Goal: Find specific page/section: Find specific page/section

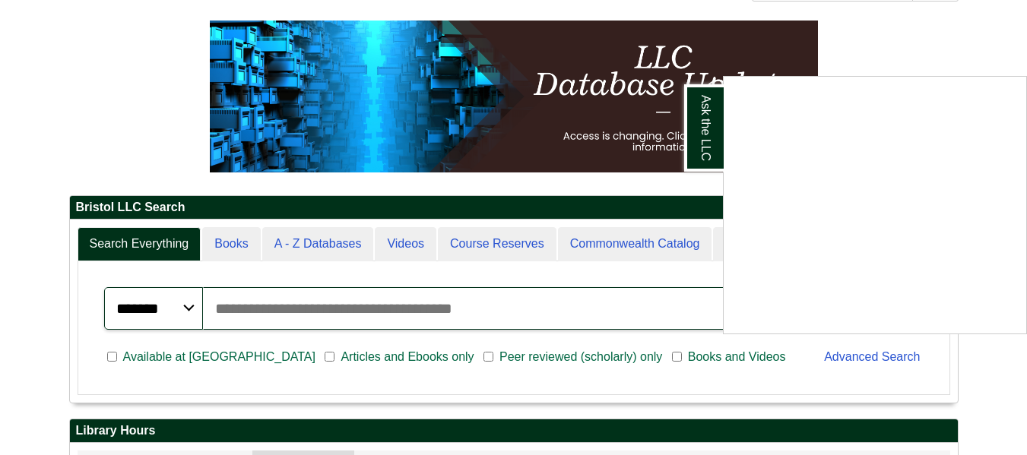
scroll to position [187, 0]
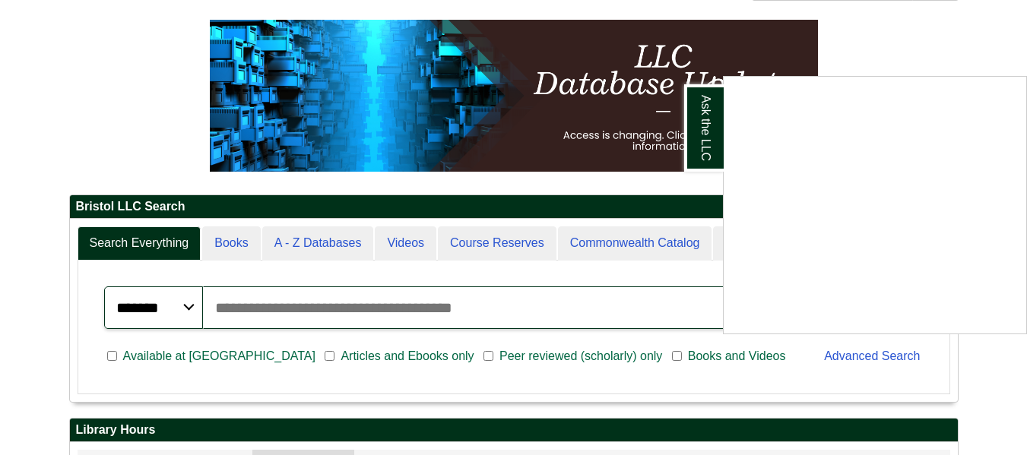
click at [869, 46] on div "Ask the LLC" at bounding box center [513, 227] width 1027 height 455
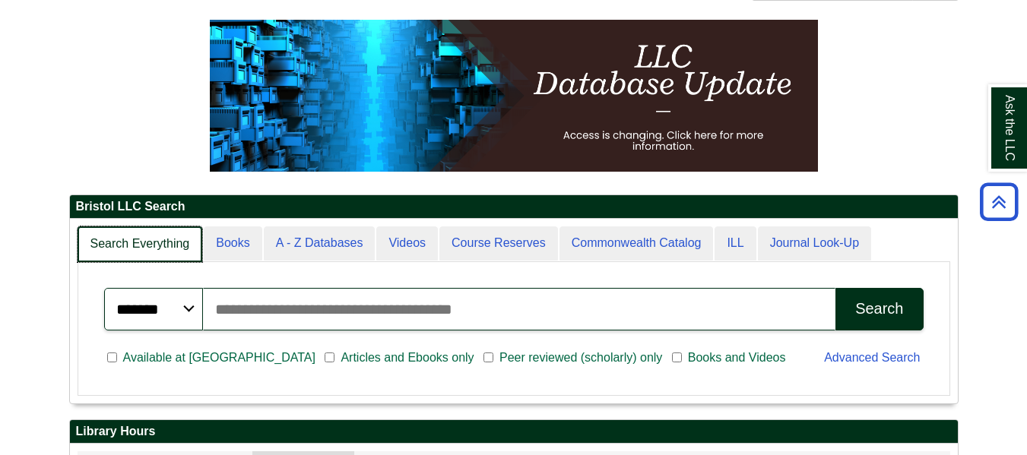
scroll to position [185, 888]
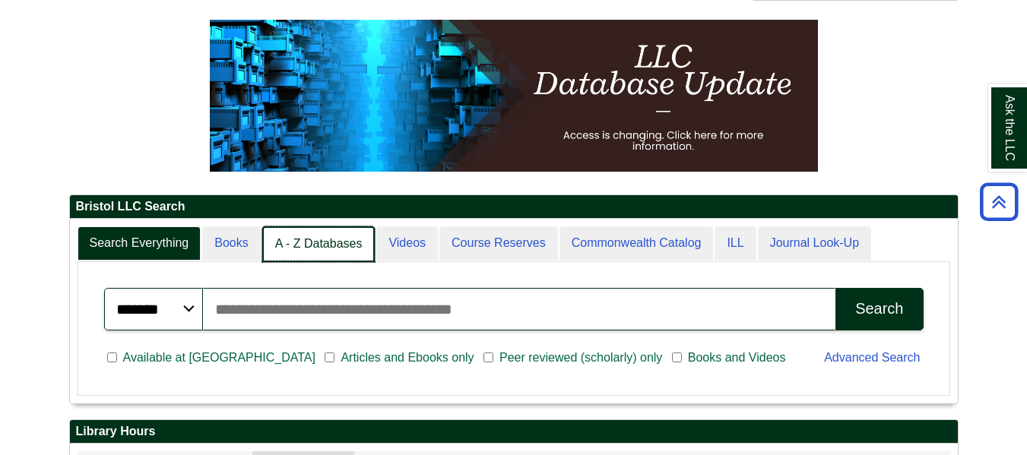
click at [328, 245] on link "A - Z Databases" at bounding box center [318, 244] width 113 height 36
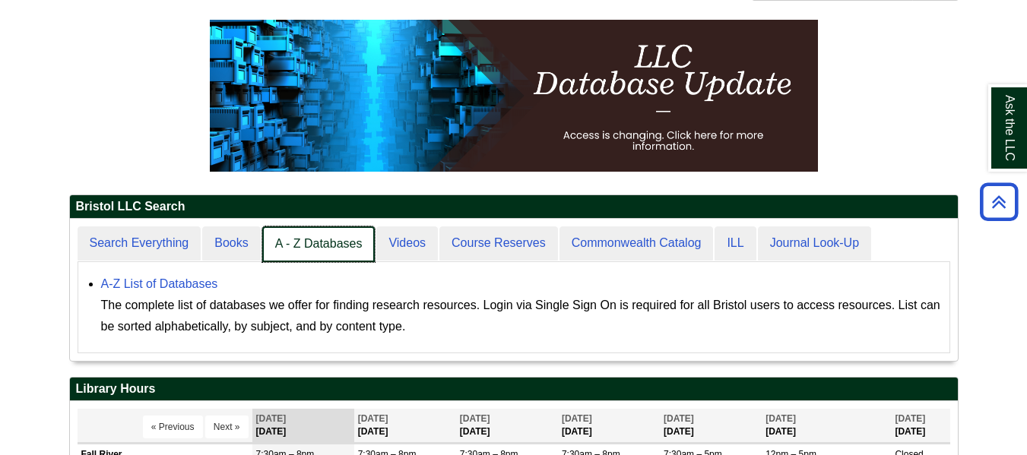
scroll to position [142, 888]
click at [328, 245] on link "A - Z Databases" at bounding box center [318, 244] width 113 height 36
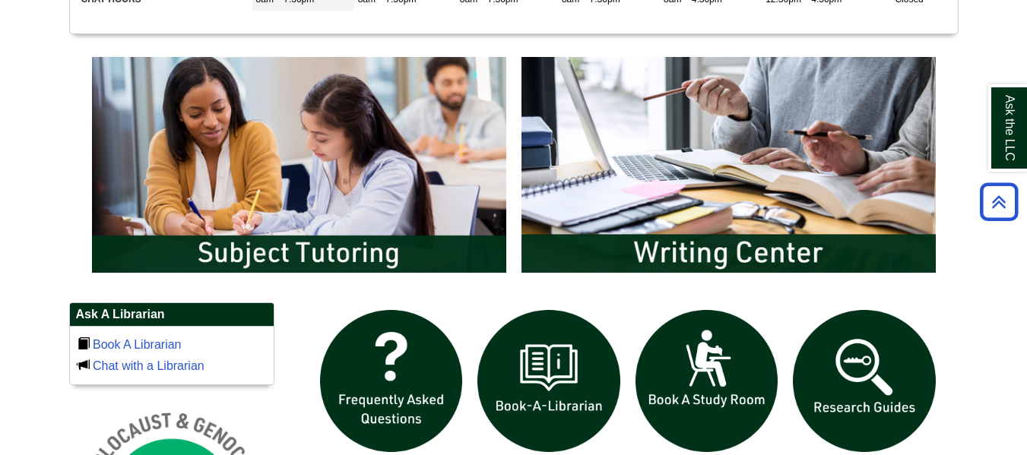
scroll to position [774, 0]
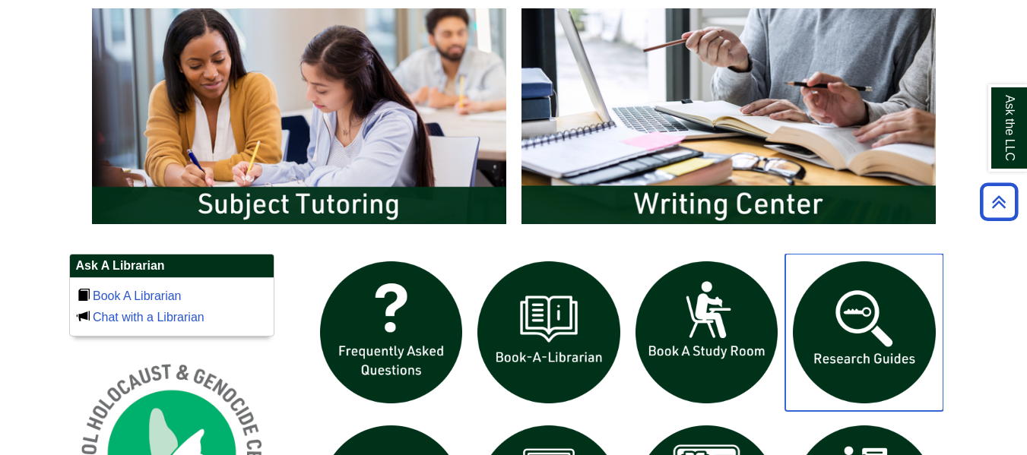
click at [849, 323] on img "slideshow" at bounding box center [864, 333] width 158 height 158
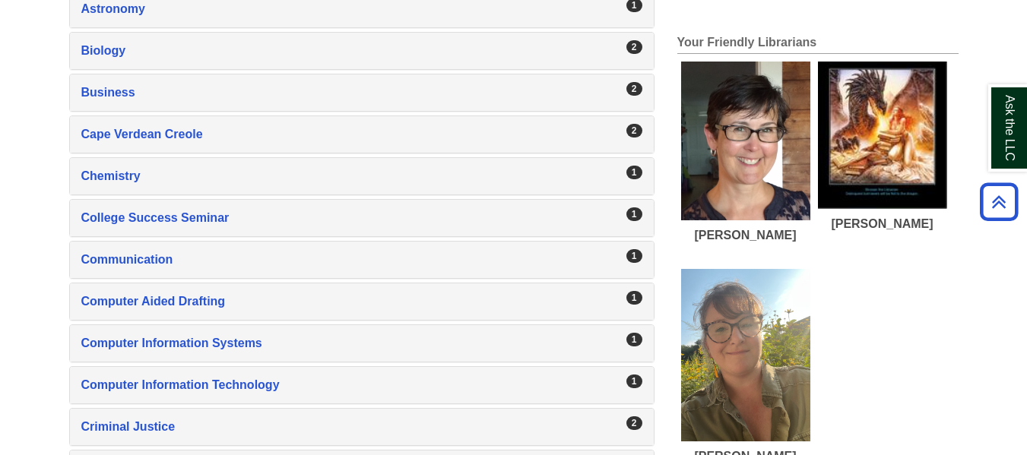
scroll to position [757, 0]
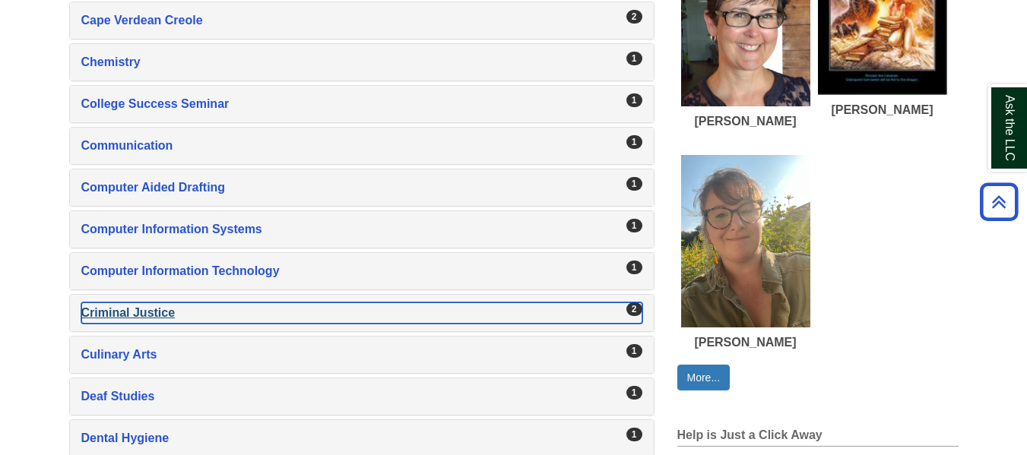
click at [133, 318] on div "Criminal Justice , 2 guides" at bounding box center [361, 312] width 561 height 21
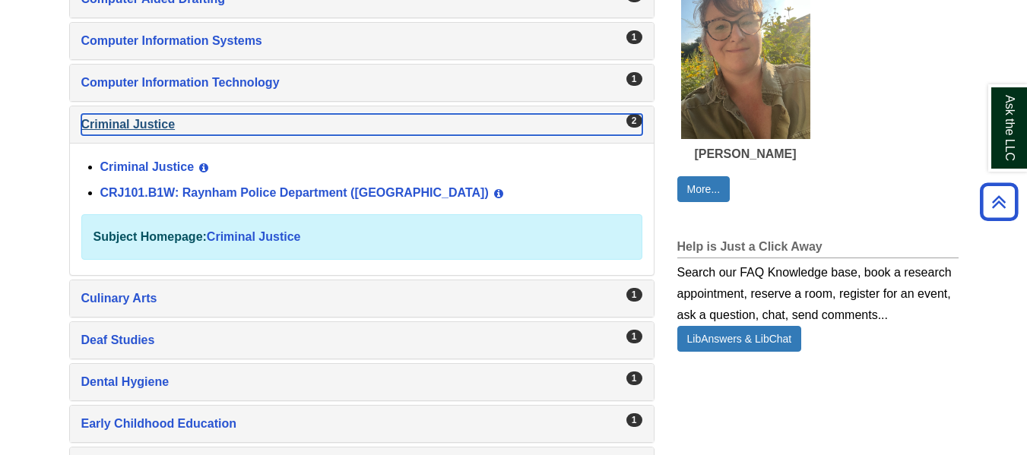
scroll to position [946, 0]
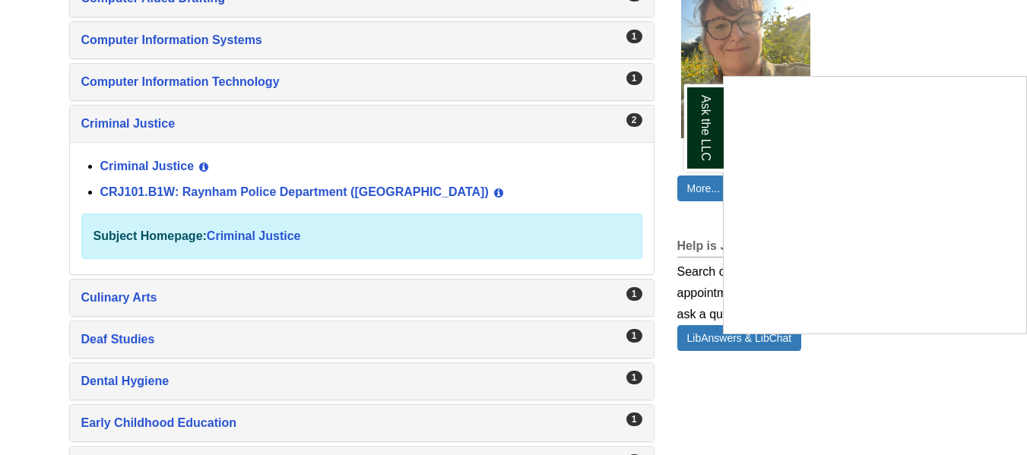
click at [157, 164] on div "Ask the LLC" at bounding box center [513, 227] width 1027 height 455
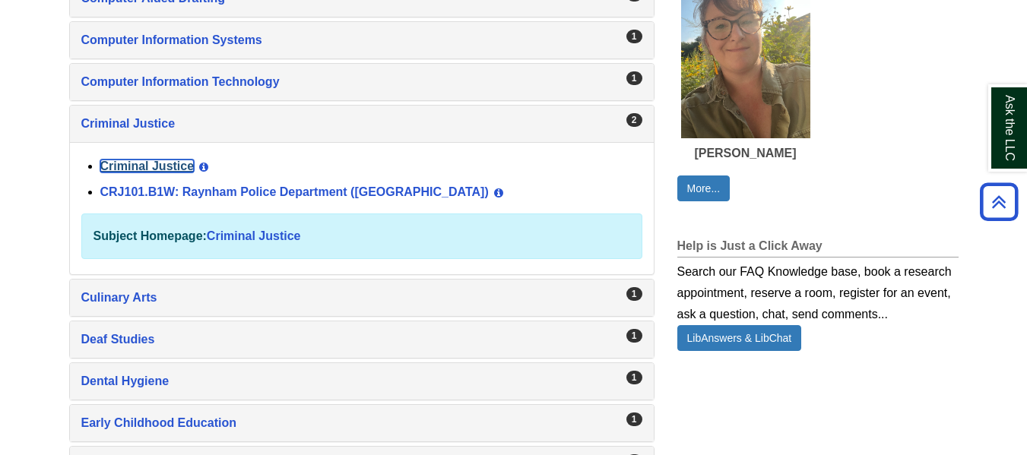
click at [157, 164] on link "Criminal Justice" at bounding box center [147, 166] width 94 height 13
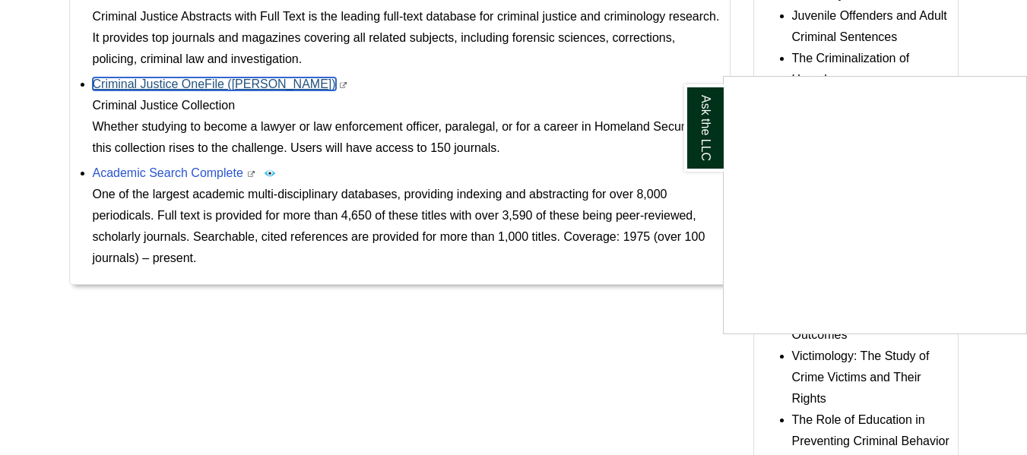
scroll to position [839, 0]
